Goal: Transaction & Acquisition: Purchase product/service

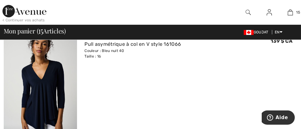
scroll to position [225, 0]
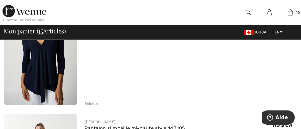
click at [49, 80] on img at bounding box center [40, 50] width 73 height 110
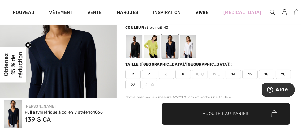
click at [248, 74] on span "16" at bounding box center [249, 74] width 15 height 9
click at [237, 112] on span "Ajouter au panier" at bounding box center [225, 113] width 46 height 6
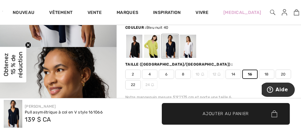
scroll to position [112, 0]
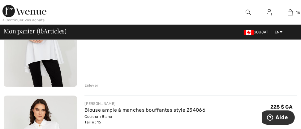
scroll to position [871, 0]
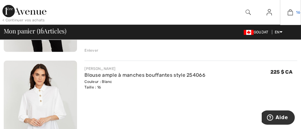
click at [290, 12] on img at bounding box center [289, 12] width 5 height 7
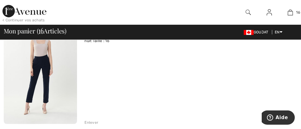
scroll to position [337, 0]
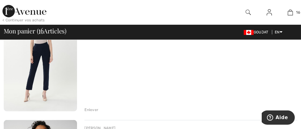
click at [95, 108] on div "Enlever" at bounding box center [91, 110] width 14 height 6
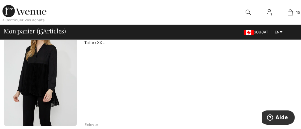
scroll to position [469, 0]
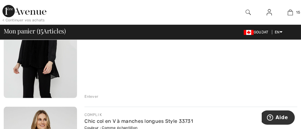
click at [95, 95] on div "Enlever" at bounding box center [91, 97] width 14 height 6
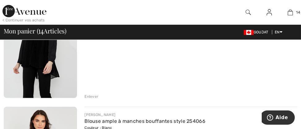
scroll to position [462, 0]
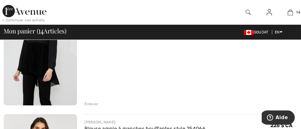
click at [93, 102] on div "Enlever" at bounding box center [91, 104] width 14 height 6
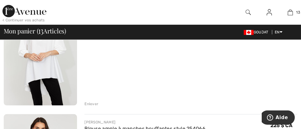
scroll to position [454, 0]
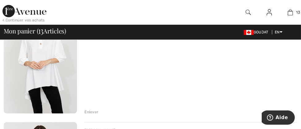
click at [95, 111] on div "Enlever" at bounding box center [91, 112] width 14 height 6
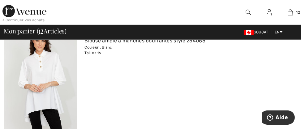
scroll to position [445, 0]
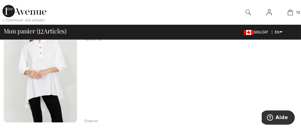
click at [94, 119] on div "Enlever" at bounding box center [91, 121] width 14 height 6
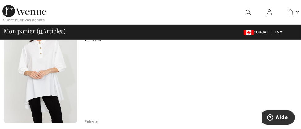
scroll to position [465, 0]
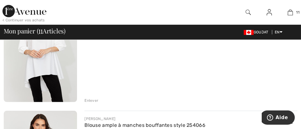
click at [95, 99] on div "Enlever" at bounding box center [91, 101] width 14 height 6
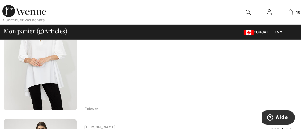
click at [92, 108] on div "Enlever" at bounding box center [91, 109] width 14 height 6
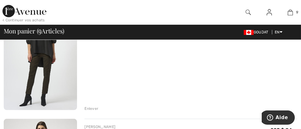
scroll to position [449, 0]
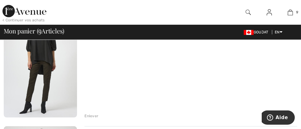
click at [95, 114] on div "Enlever" at bounding box center [91, 116] width 14 height 6
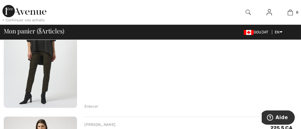
scroll to position [469, 0]
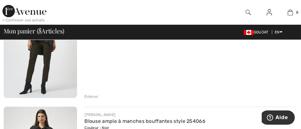
click at [95, 96] on div "Enlever" at bounding box center [91, 97] width 14 height 6
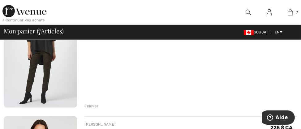
scroll to position [460, 0]
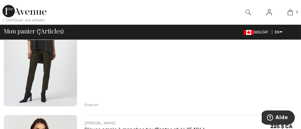
click at [93, 104] on div "Enlever" at bounding box center [91, 105] width 14 height 6
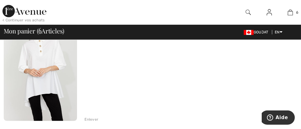
scroll to position [451, 0]
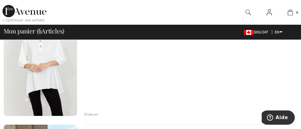
click at [90, 113] on div "Enlever" at bounding box center [91, 115] width 14 height 6
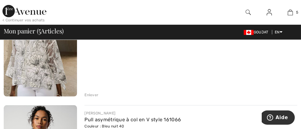
scroll to position [414, 0]
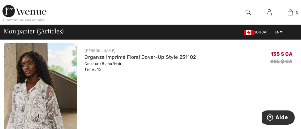
click at [52, 88] on img at bounding box center [40, 98] width 73 height 110
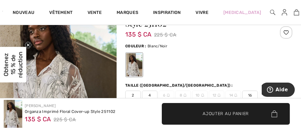
scroll to position [56, 0]
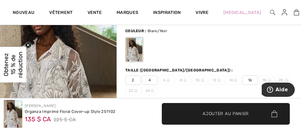
click at [251, 79] on span "16" at bounding box center [249, 79] width 15 height 9
click at [232, 111] on span "Ajouter au panier" at bounding box center [225, 113] width 46 height 6
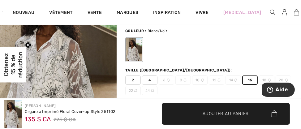
scroll to position [0, 0]
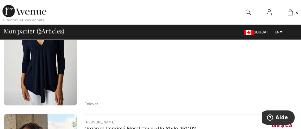
scroll to position [583, 0]
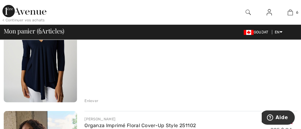
click at [92, 100] on div "Enlever" at bounding box center [91, 101] width 14 height 6
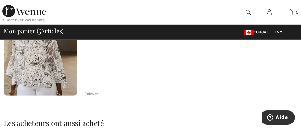
scroll to position [575, 0]
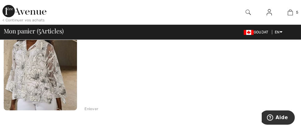
click at [95, 108] on div "Enlever" at bounding box center [91, 109] width 14 height 6
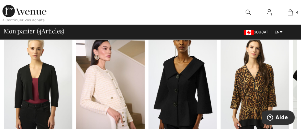
scroll to position [568, 0]
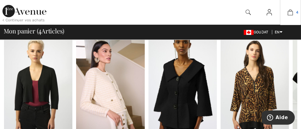
click at [291, 12] on img at bounding box center [289, 12] width 5 height 7
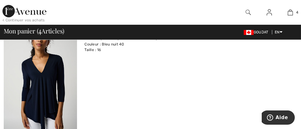
scroll to position [225, 0]
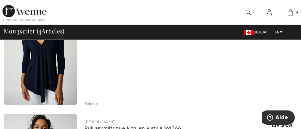
click at [90, 102] on div "Enlever" at bounding box center [91, 104] width 14 height 6
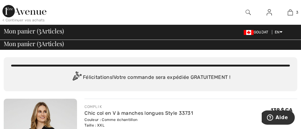
scroll to position [0, 0]
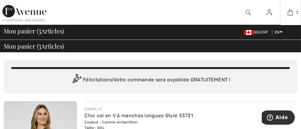
click at [292, 13] on img at bounding box center [289, 12] width 5 height 7
click at [36, 13] on img at bounding box center [24, 11] width 44 height 12
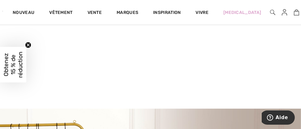
scroll to position [84, 0]
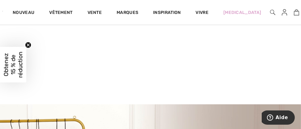
click at [75, 55] on video at bounding box center [150, 28] width 301 height 150
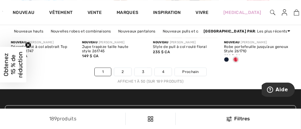
scroll to position [2163, 0]
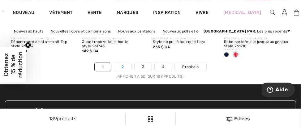
click at [125, 68] on link "2" at bounding box center [122, 67] width 17 height 8
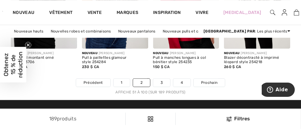
scroll to position [2163, 0]
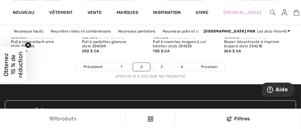
click at [163, 69] on link "3" at bounding box center [161, 67] width 17 height 8
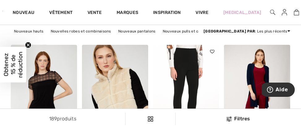
scroll to position [1011, 0]
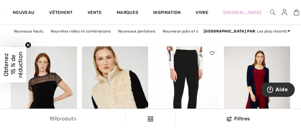
click at [192, 74] on img at bounding box center [186, 95] width 66 height 99
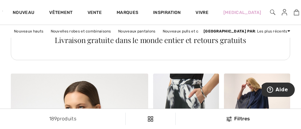
checkbox input "true"
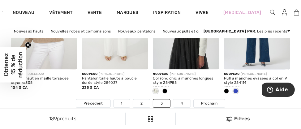
scroll to position [2163, 0]
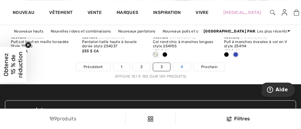
click at [180, 69] on link "4" at bounding box center [181, 67] width 17 height 8
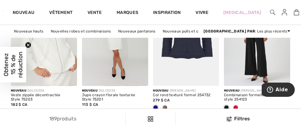
scroll to position [899, 0]
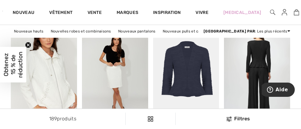
click at [256, 76] on img at bounding box center [257, 74] width 66 height 99
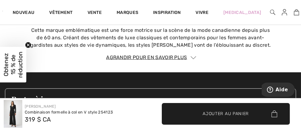
scroll to position [955, 0]
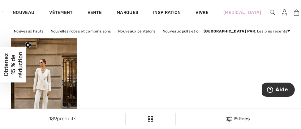
scroll to position [1798, 0]
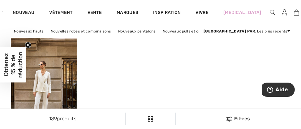
click at [294, 12] on img at bounding box center [296, 12] width 5 height 7
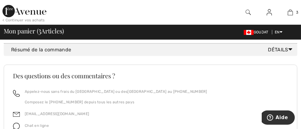
scroll to position [563, 0]
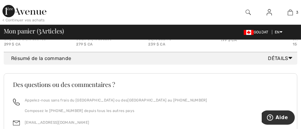
click at [278, 61] on font "Détails" at bounding box center [278, 58] width 20 height 6
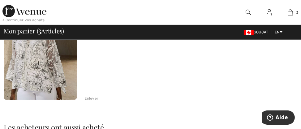
scroll to position [339, 0]
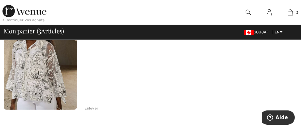
click at [91, 107] on div "Enlever" at bounding box center [91, 108] width 14 height 6
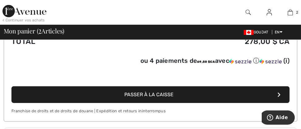
scroll to position [534, 0]
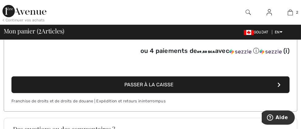
click at [167, 87] on span "Passer à la caisse" at bounding box center [148, 85] width 49 height 6
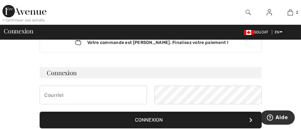
scroll to position [56, 0]
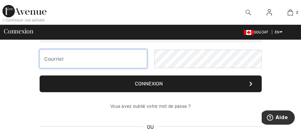
click at [62, 58] on input "email" at bounding box center [93, 58] width 107 height 19
type input "j"
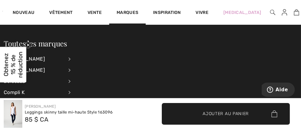
scroll to position [56, 0]
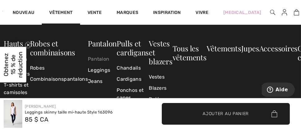
click at [100, 57] on link "Pantalon" at bounding box center [102, 58] width 29 height 11
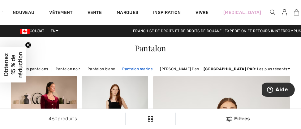
click at [143, 66] on link "Pantalon marine" at bounding box center [137, 69] width 37 height 8
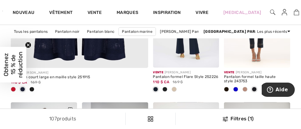
scroll to position [1404, 0]
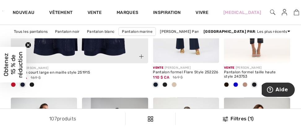
click at [13, 87] on span at bounding box center [13, 84] width 5 height 5
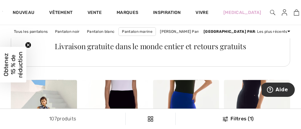
scroll to position [1713, 0]
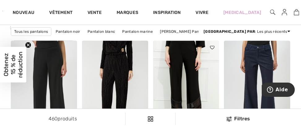
scroll to position [1629, 0]
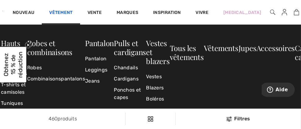
click at [66, 13] on link "Vêtement" at bounding box center [60, 13] width 23 height 6
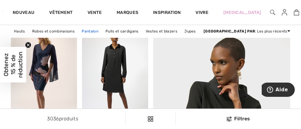
click at [87, 30] on link "Pantalon" at bounding box center [89, 31] width 23 height 8
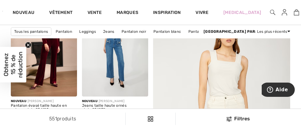
scroll to position [84, 0]
